Goal: Task Accomplishment & Management: Use online tool/utility

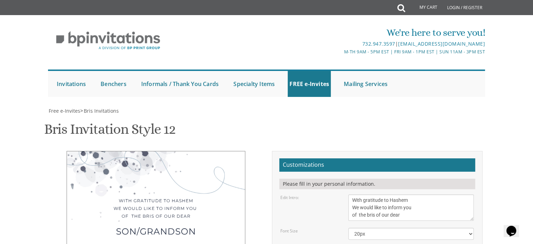
click at [255, 151] on div "With gratitude to Hashem We would like to inform you of the bris of our dear so…" at bounding box center [156, 246] width 211 height 191
drag, startPoint x: 367, startPoint y: 171, endPoint x: 345, endPoint y: 171, distance: 22.1
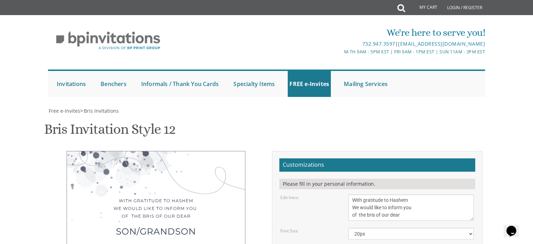
click at [170, 166] on div "With gratitude to Hashem We would like to inform you of the bris of our dear so…" at bounding box center [156, 247] width 179 height 193
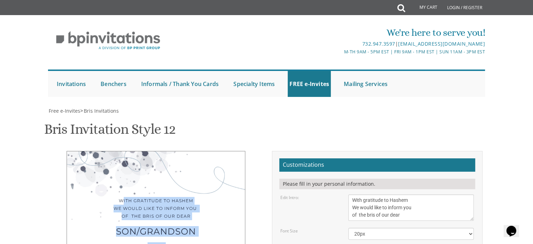
drag, startPoint x: 122, startPoint y: 82, endPoint x: 242, endPoint y: 174, distance: 150.8
click at [242, 174] on div "With gratitude to Hashem We would like to inform you of the bris of our dear so…" at bounding box center [156, 246] width 179 height 191
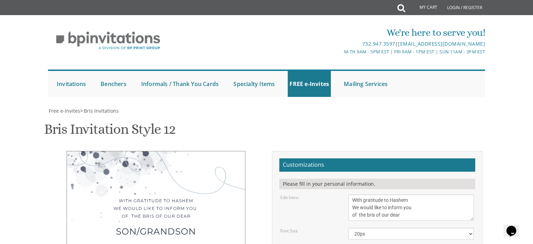
drag, startPoint x: 391, startPoint y: 215, endPoint x: 327, endPoint y: 222, distance: 64.5
click at [193, 196] on div "With gratitude to Hashem We would like to inform you of the bris of our dear so…" at bounding box center [156, 246] width 179 height 191
drag, startPoint x: 365, startPoint y: 210, endPoint x: 344, endPoint y: 207, distance: 20.8
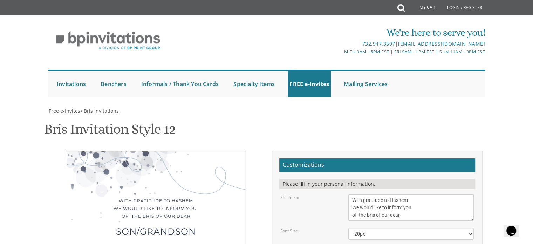
drag, startPoint x: 365, startPoint y: 218, endPoint x: 351, endPoint y: 217, distance: 14.1
type textarea "[PERSON_NAME] and [PERSON_NAME] [PERSON_NAME] and [PERSON_NAME]"
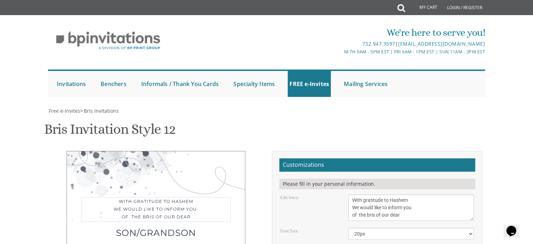
click at [375, 194] on textarea "With gratitude to Hashem We would like to inform you of the bris of our dear" at bounding box center [411, 207] width 126 height 26
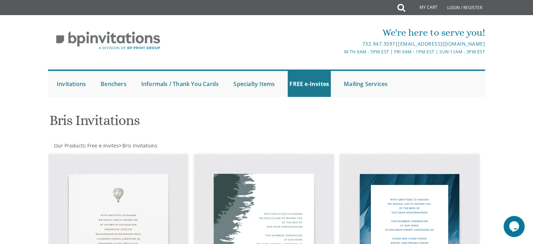
scroll to position [240, 0]
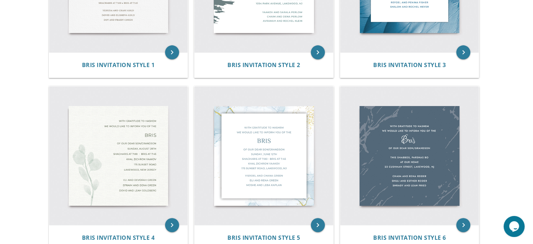
drag, startPoint x: 491, startPoint y: 85, endPoint x: 538, endPoint y: 84, distance: 47.0
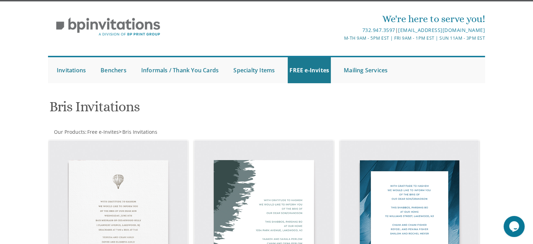
scroll to position [4, 0]
